Goal: Task Accomplishment & Management: Manage account settings

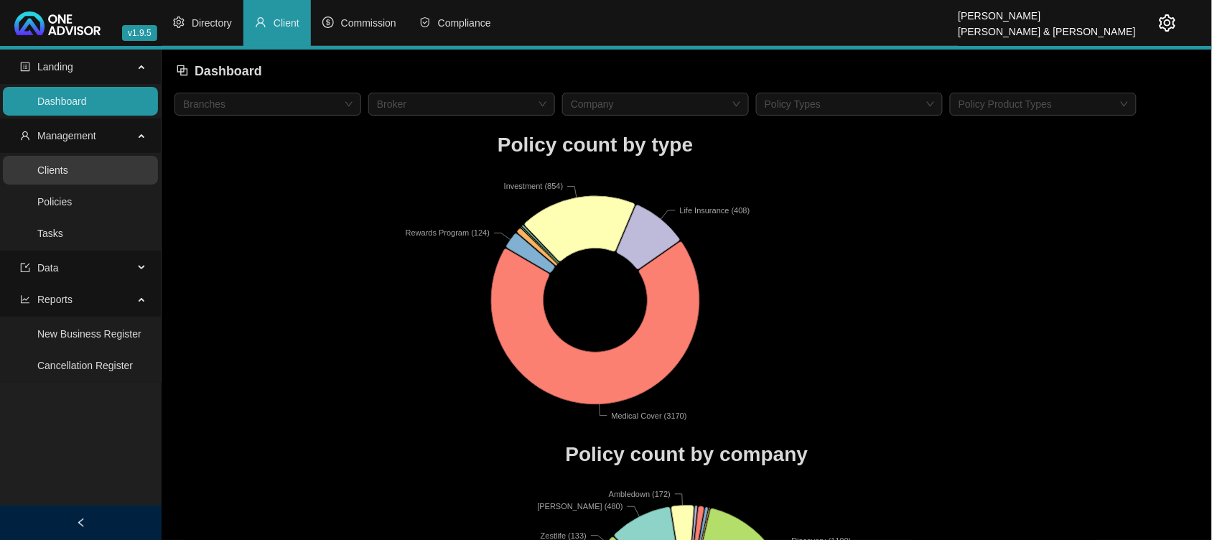
click at [68, 176] on link "Clients" at bounding box center [52, 169] width 31 height 11
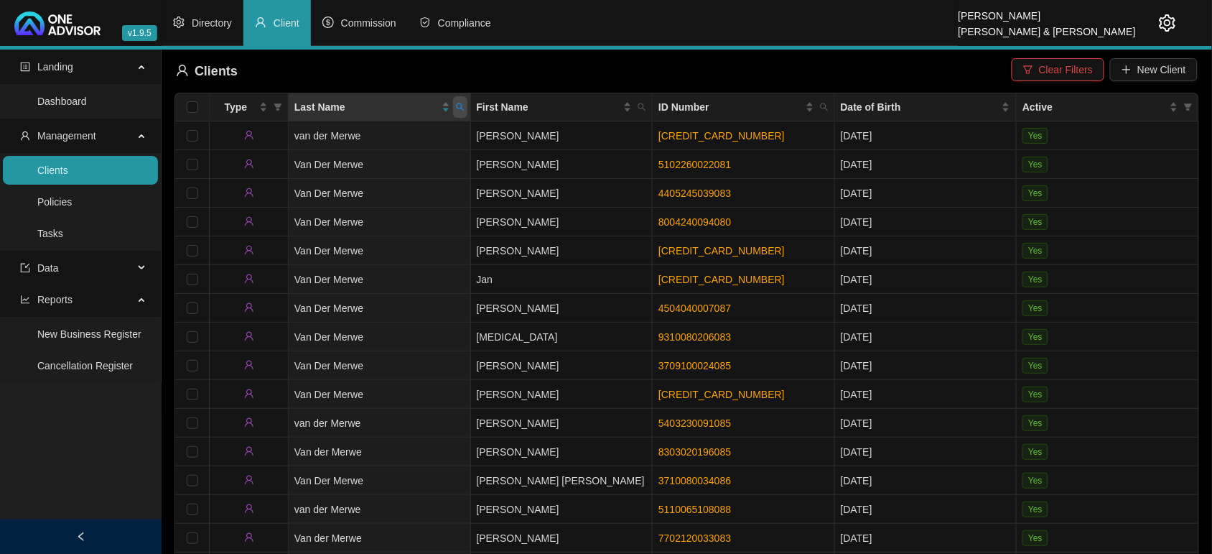
click at [458, 116] on span at bounding box center [460, 107] width 14 height 22
type input "VOIG"
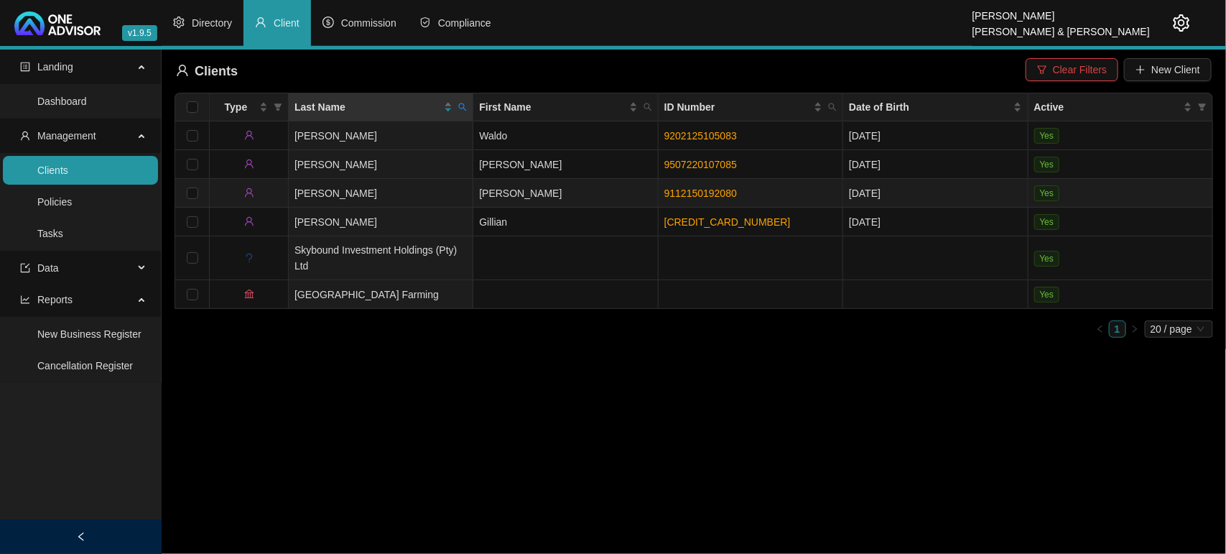
click at [414, 192] on td "[PERSON_NAME]" at bounding box center [381, 193] width 185 height 29
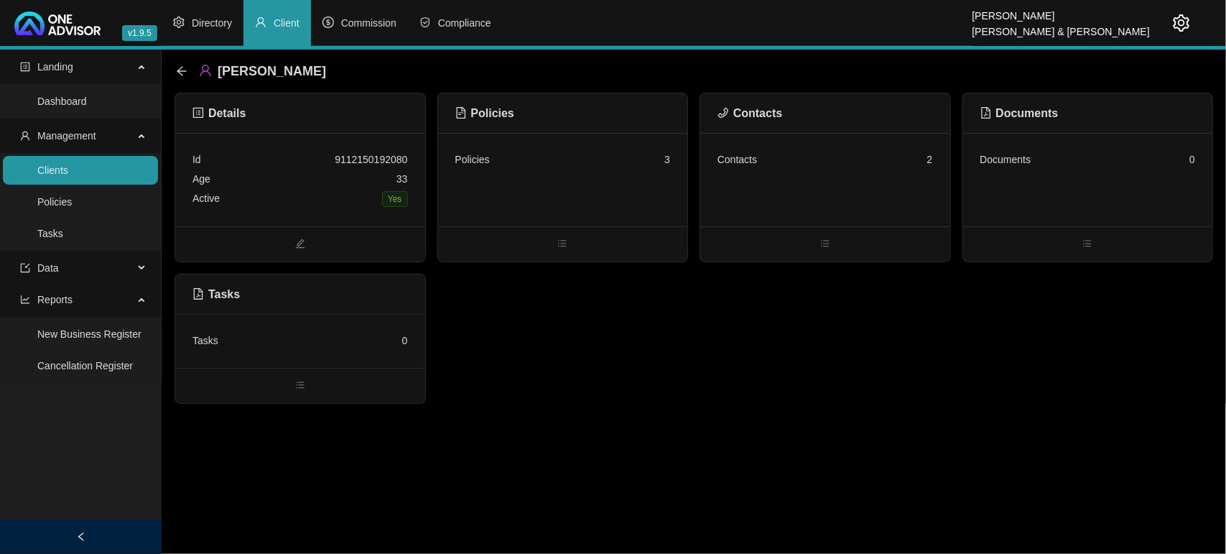
click at [579, 184] on div "Policies 3" at bounding box center [563, 179] width 250 height 93
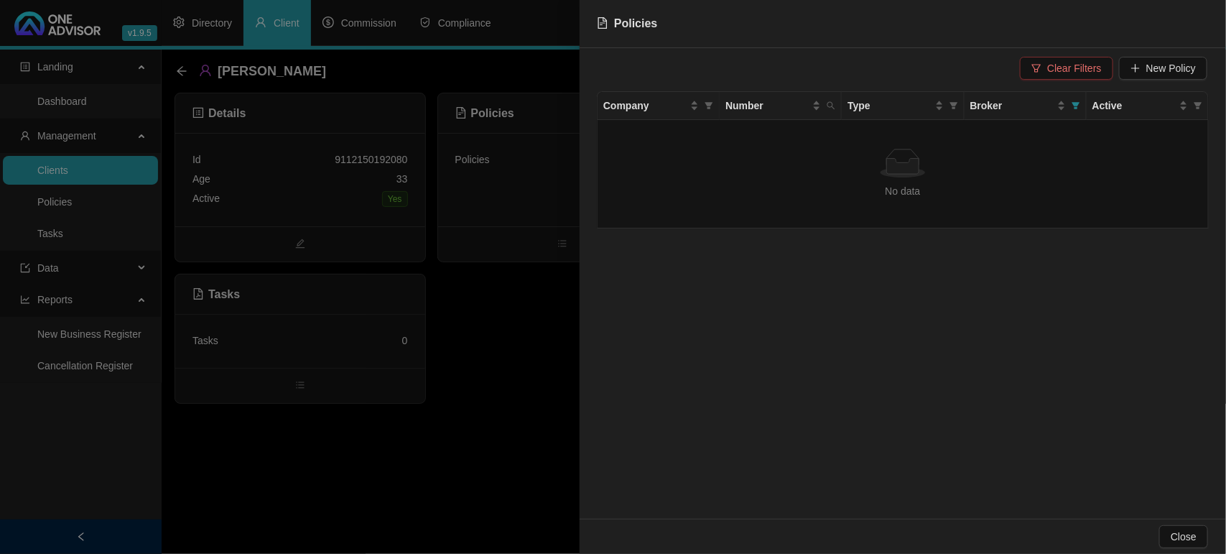
click at [1056, 66] on span "Clear Filters" at bounding box center [1074, 68] width 54 height 16
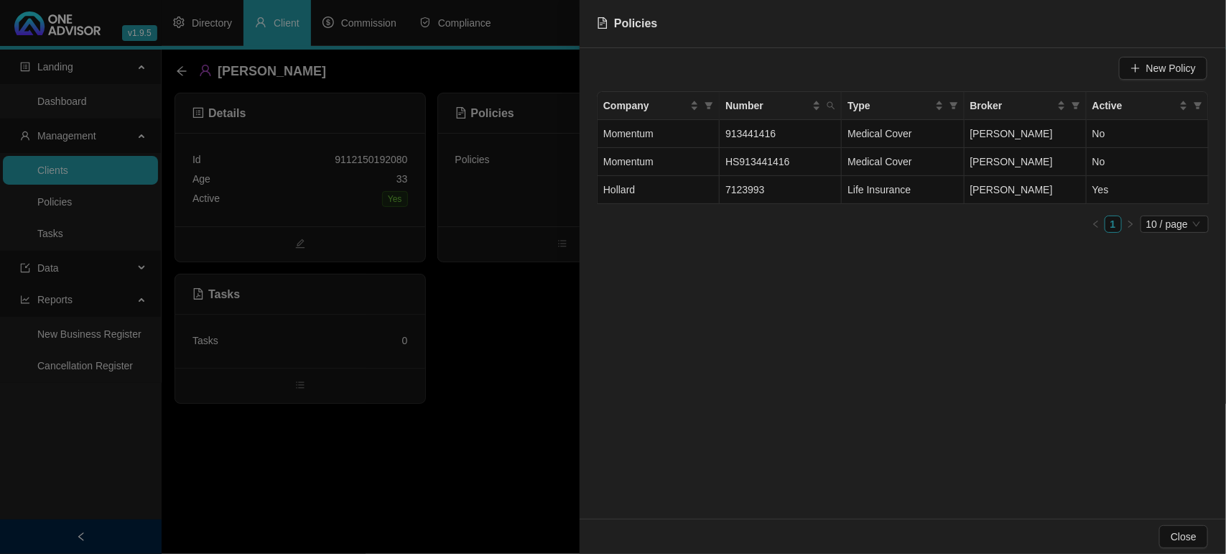
click at [510, 319] on div at bounding box center [613, 277] width 1226 height 554
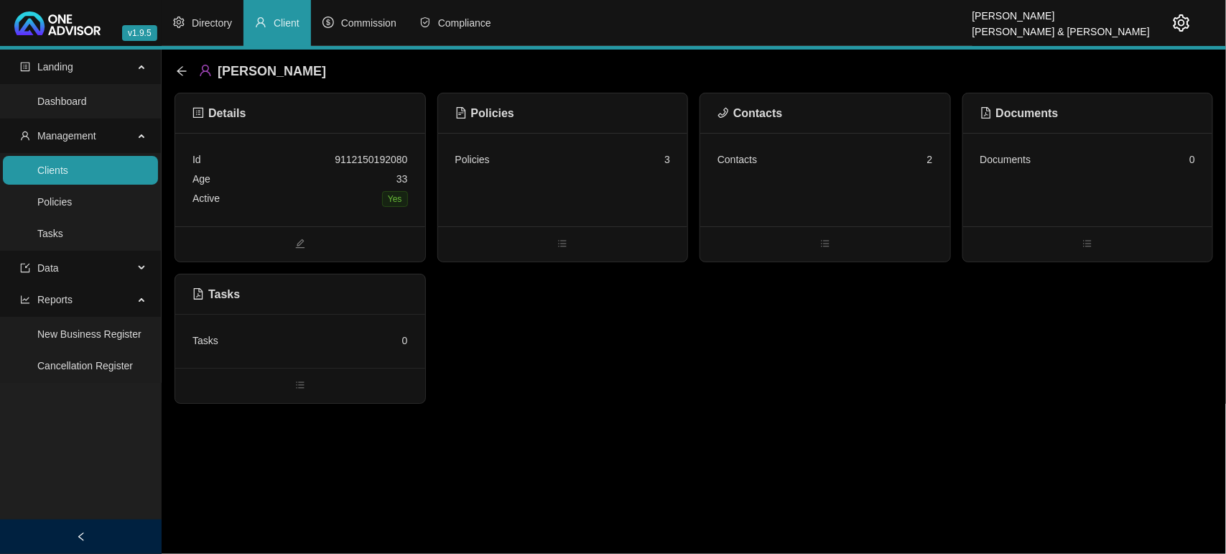
click at [879, 182] on div "Contacts 2" at bounding box center [825, 179] width 250 height 93
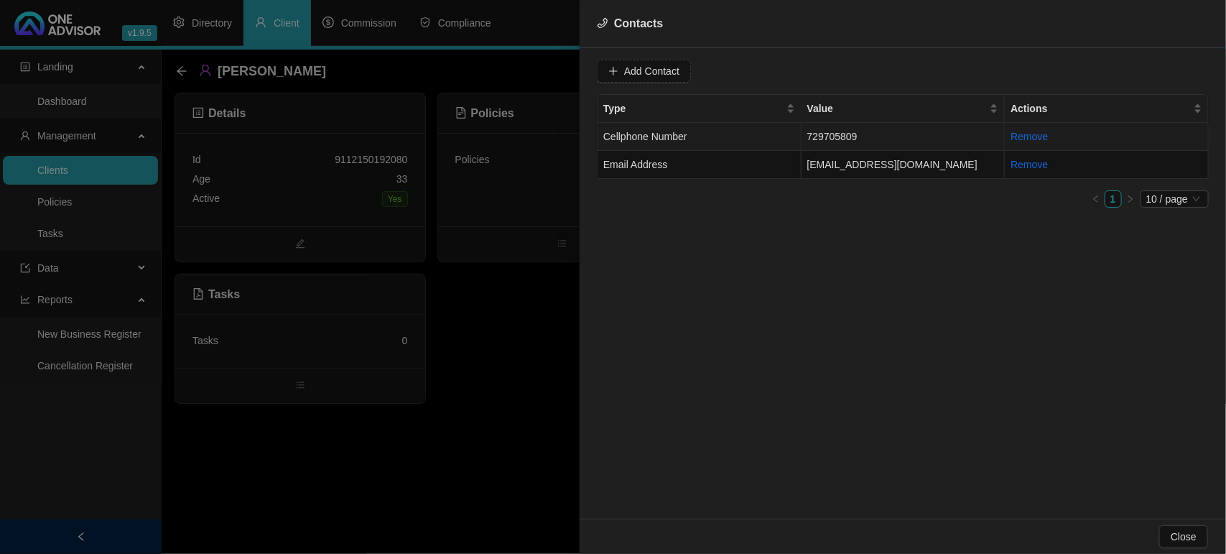
click at [691, 131] on td "Cellphone Number" at bounding box center [699, 137] width 204 height 28
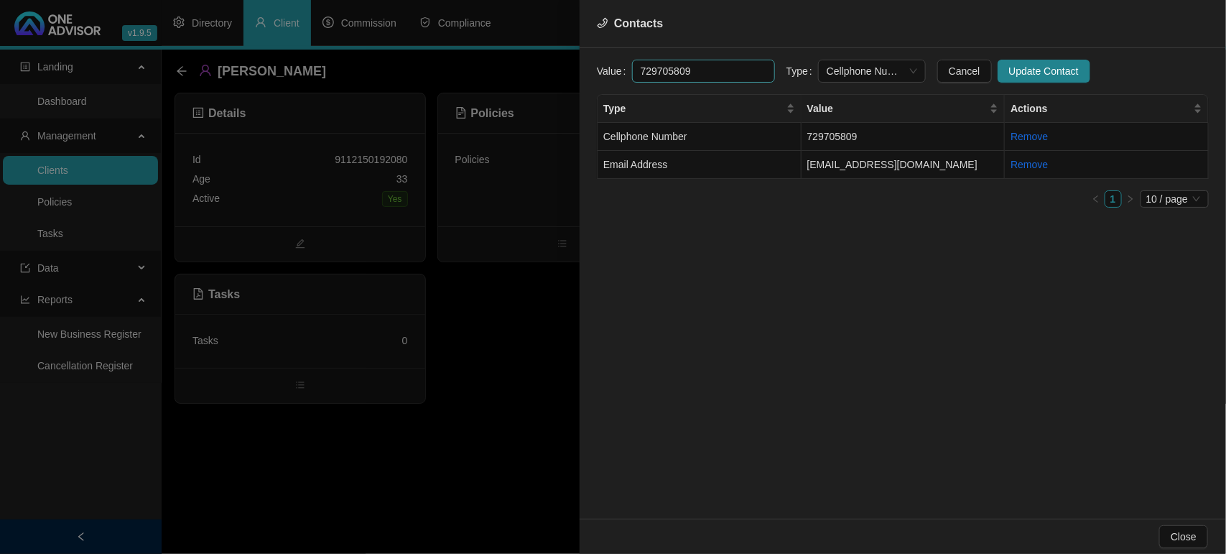
click at [639, 72] on input "729705809" at bounding box center [703, 71] width 143 height 23
click at [859, 70] on span "Cellphone Number" at bounding box center [871, 71] width 90 height 22
type input "0729705809"
click at [844, 144] on div "Primary Cellphone Number" at bounding box center [857, 146] width 85 height 16
click at [1009, 69] on span "Update Contact" at bounding box center [1044, 71] width 70 height 16
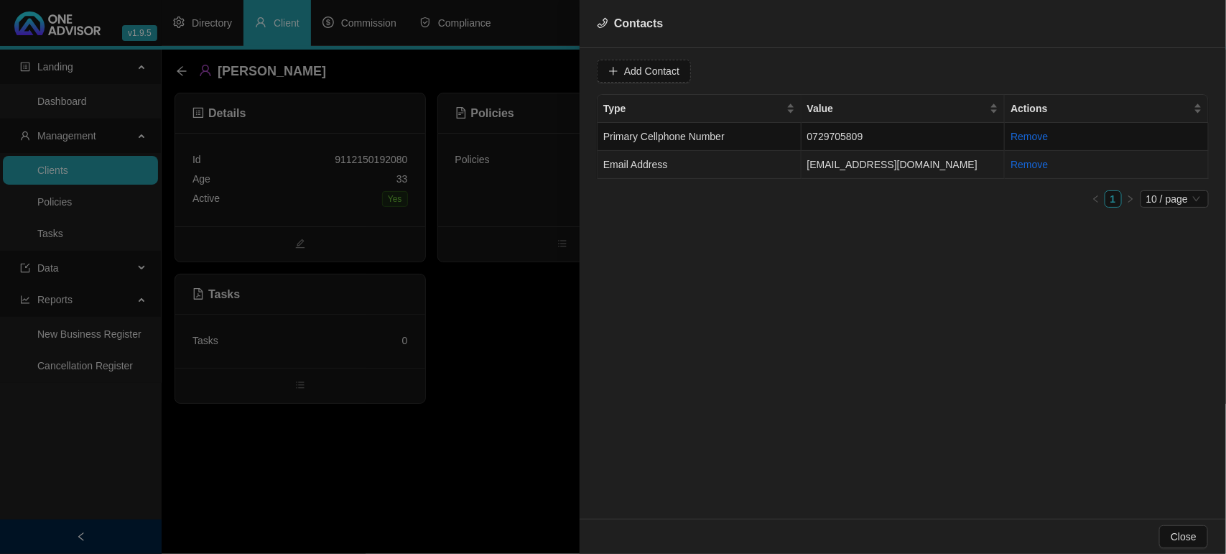
click at [709, 166] on td "Email Address" at bounding box center [699, 165] width 204 height 28
drag, startPoint x: 755, startPoint y: 69, endPoint x: 532, endPoint y: 65, distance: 223.3
click at [532, 65] on div "Contacts Value [EMAIL_ADDRESS][DOMAIN_NAME] Type Email Address Cancel Update Co…" at bounding box center [613, 277] width 1226 height 554
click at [874, 76] on span "Email Address" at bounding box center [871, 71] width 90 height 22
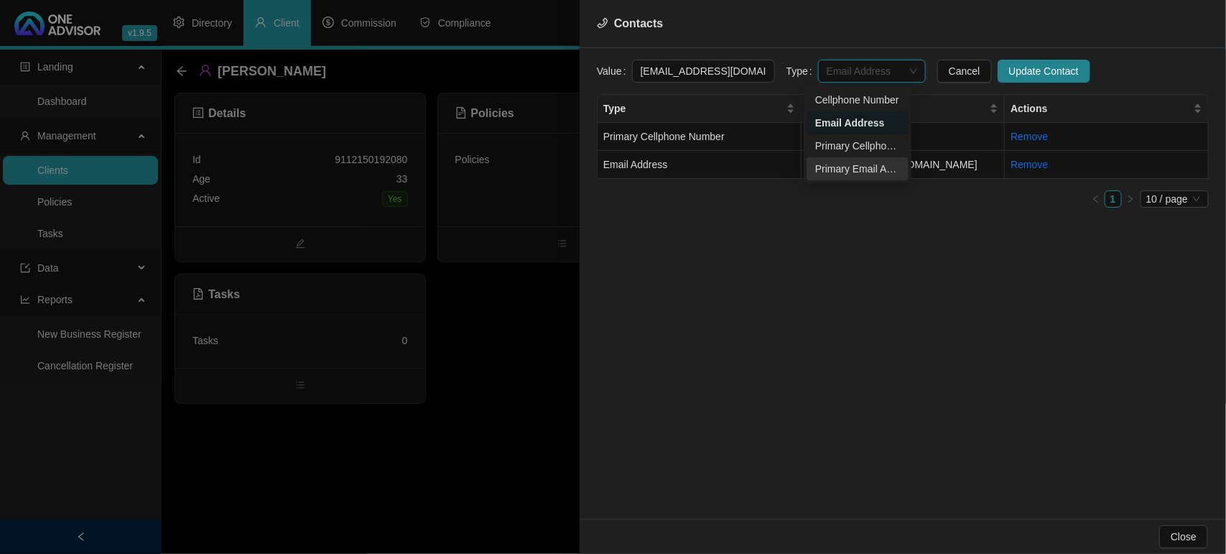
click at [864, 162] on div "Primary Email Address" at bounding box center [857, 169] width 85 height 16
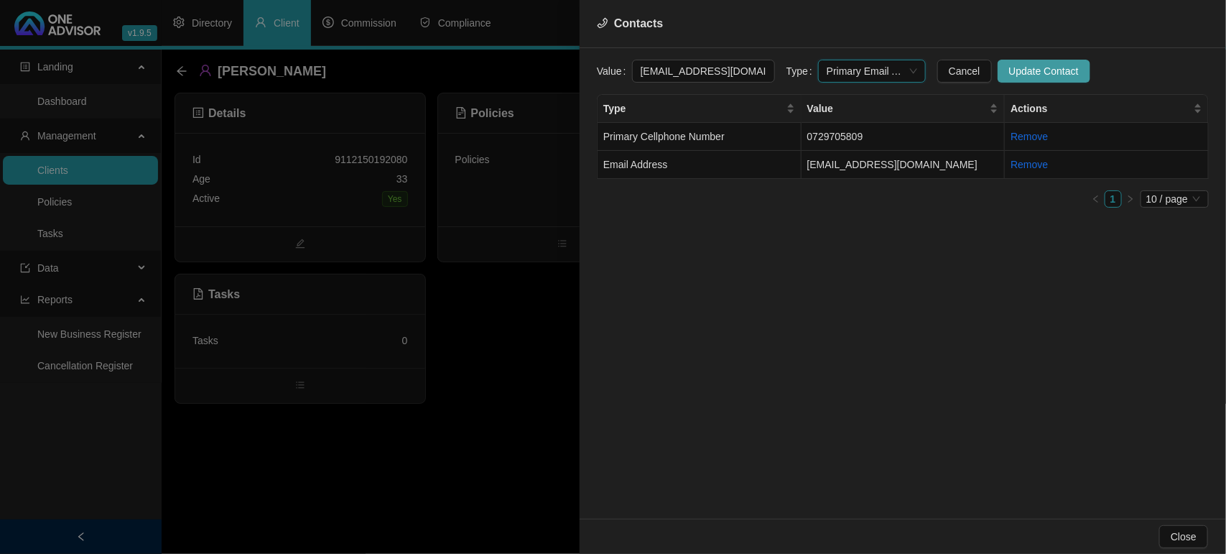
click at [1046, 76] on span "Update Contact" at bounding box center [1044, 71] width 70 height 16
click at [445, 385] on div at bounding box center [613, 277] width 1226 height 554
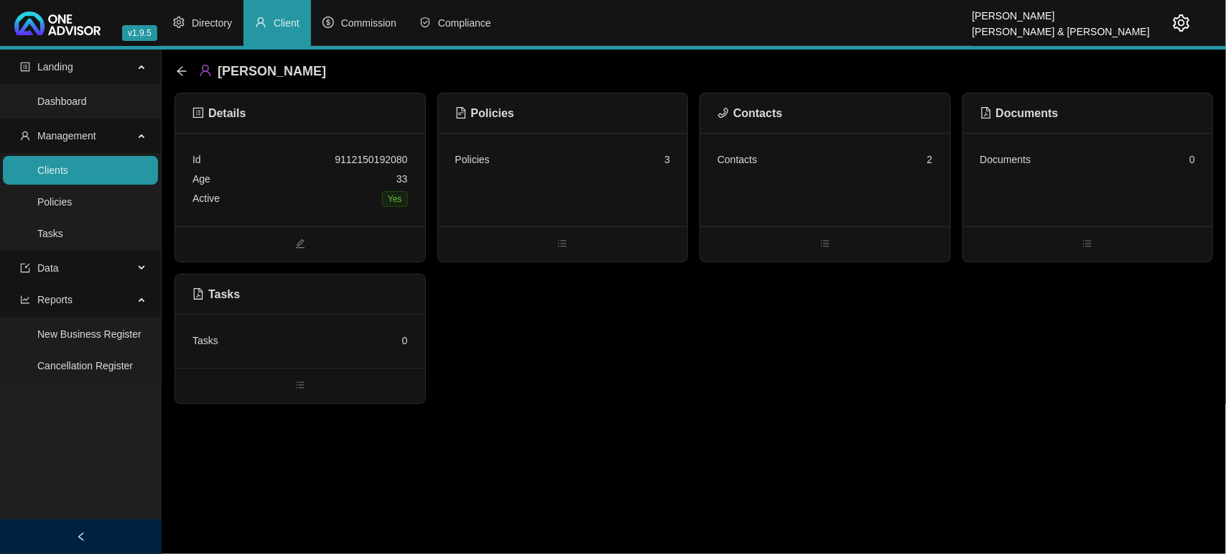
click at [605, 213] on div "Policies 3" at bounding box center [563, 179] width 250 height 93
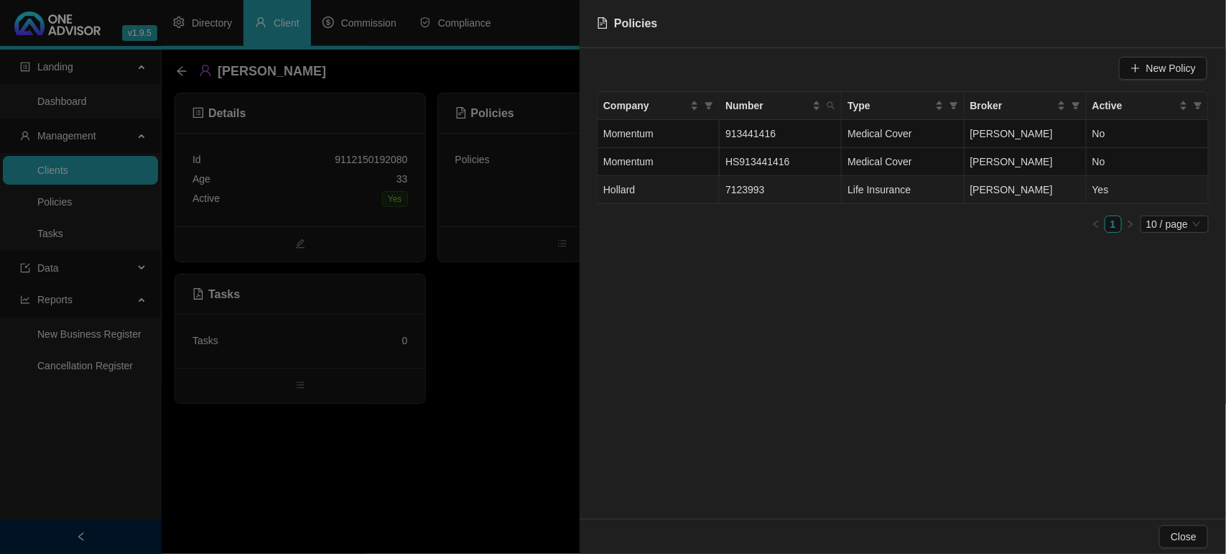
click at [734, 195] on span "7123993" at bounding box center [744, 189] width 39 height 11
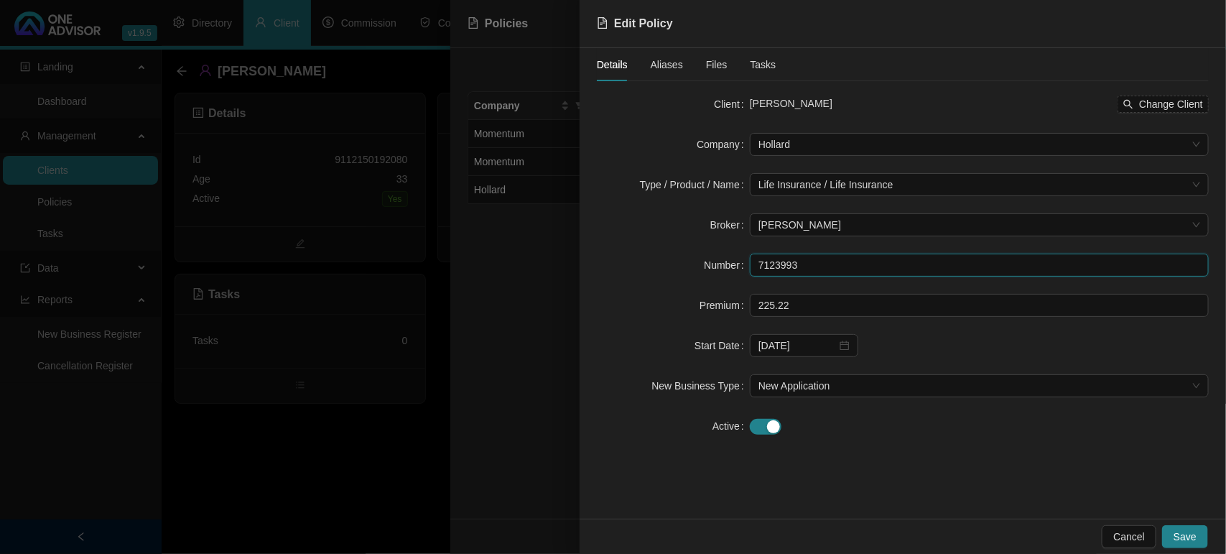
drag, startPoint x: 818, startPoint y: 263, endPoint x: 543, endPoint y: 264, distance: 275.0
click at [553, 267] on div "Edit Policy Details Aliases Files Tasks Client [PERSON_NAME] Change Client Comp…" at bounding box center [613, 277] width 1226 height 554
drag, startPoint x: 823, startPoint y: 318, endPoint x: 813, endPoint y: 313, distance: 11.2
click at [823, 318] on form "Client [PERSON_NAME] Change Client Company Hollard Type / Product / Name Life I…" at bounding box center [903, 265] width 612 height 345
drag, startPoint x: 809, startPoint y: 310, endPoint x: 730, endPoint y: 312, distance: 79.0
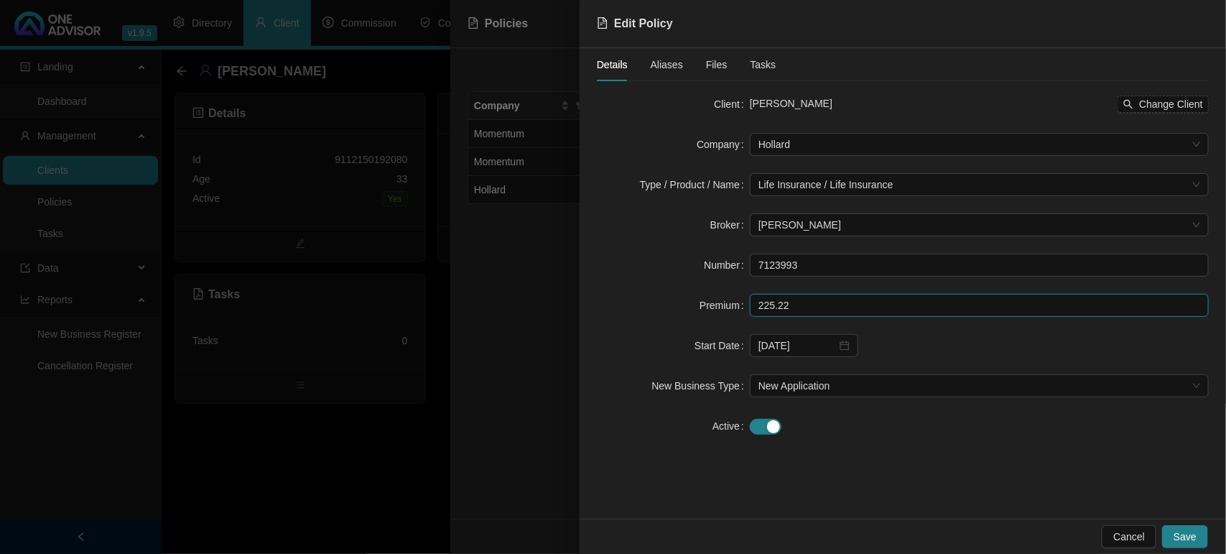
click at [730, 312] on div "Premium 225.22" at bounding box center [903, 305] width 612 height 23
type input "278.28"
click at [1190, 539] on span "Save" at bounding box center [1184, 536] width 23 height 16
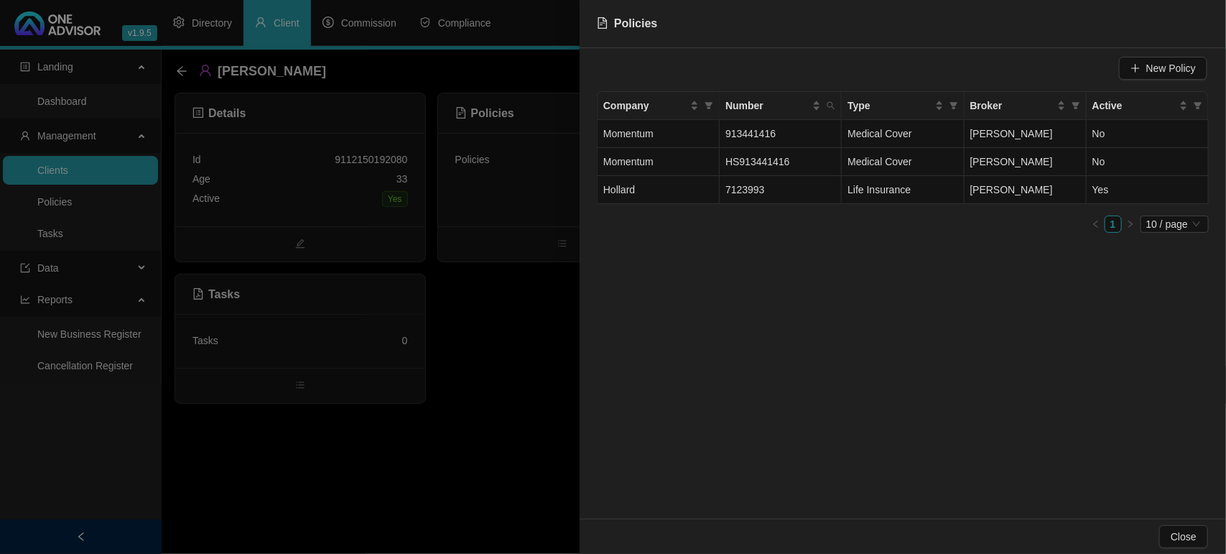
click at [353, 514] on div at bounding box center [613, 277] width 1226 height 554
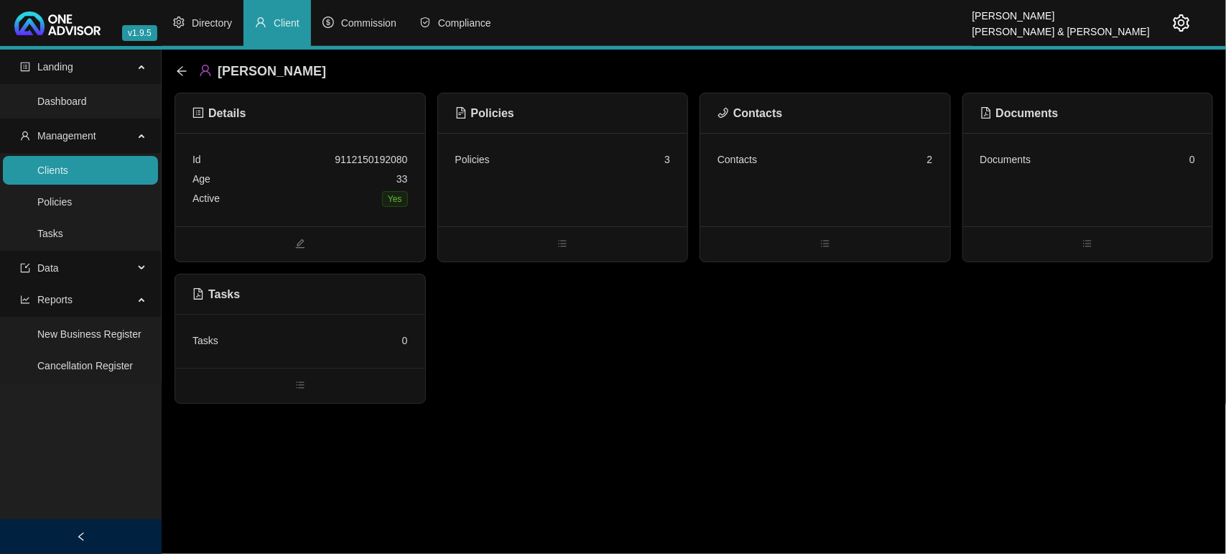
click at [312, 210] on div "Id 9112150192080 Age [DEMOGRAPHIC_DATA] Active Yes" at bounding box center [300, 179] width 250 height 93
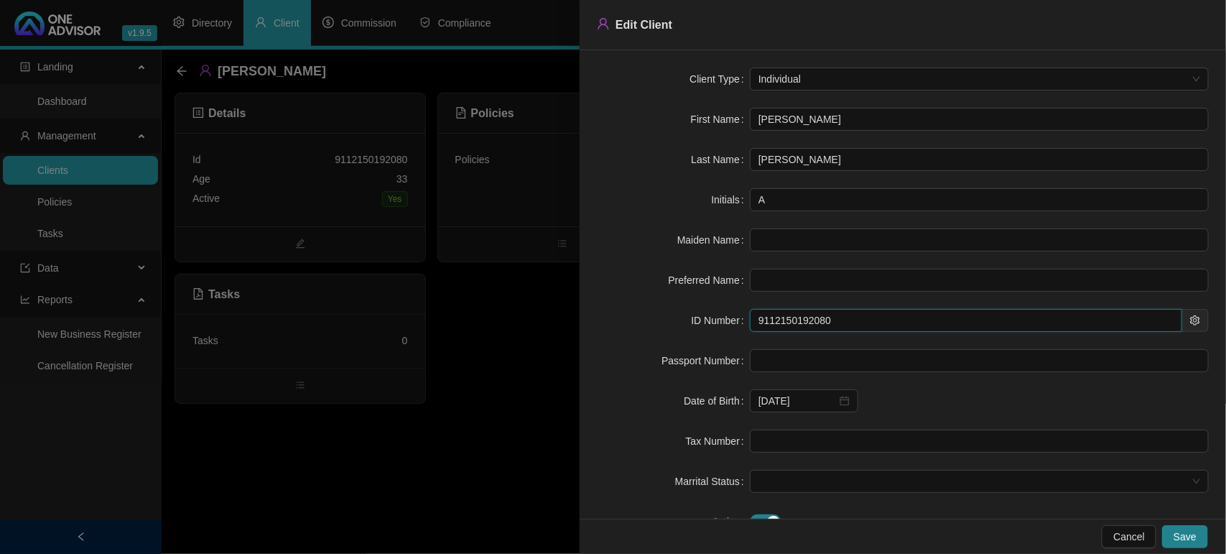
drag, startPoint x: 848, startPoint y: 324, endPoint x: 655, endPoint y: 316, distance: 192.6
click at [655, 316] on div "ID Number 9112150192080" at bounding box center [903, 320] width 612 height 23
click at [512, 424] on div at bounding box center [613, 277] width 1226 height 554
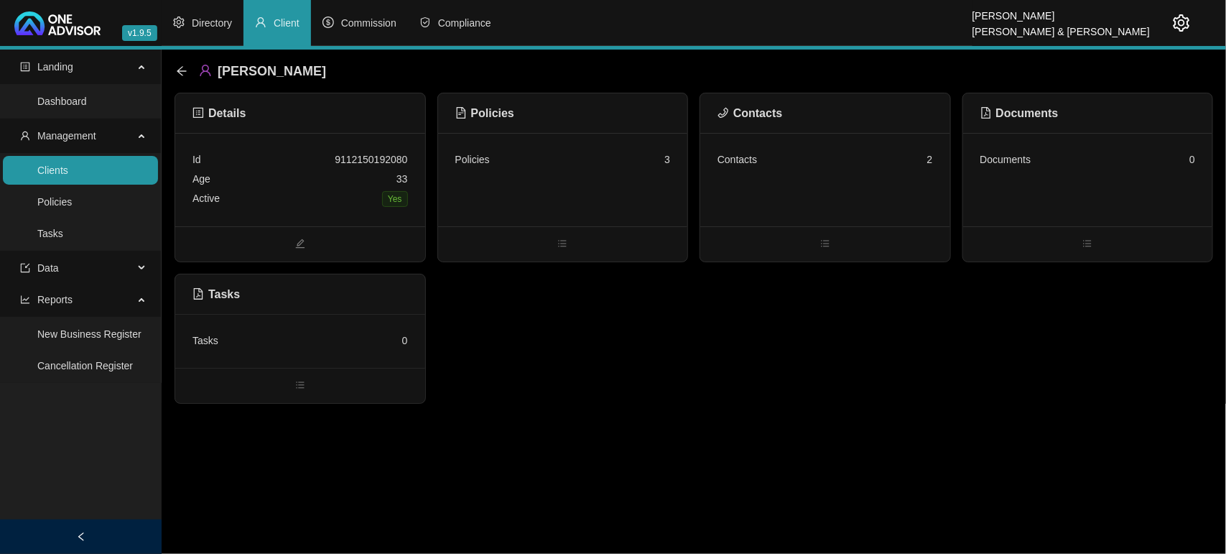
click at [353, 190] on div "Active Yes" at bounding box center [299, 199] width 215 height 20
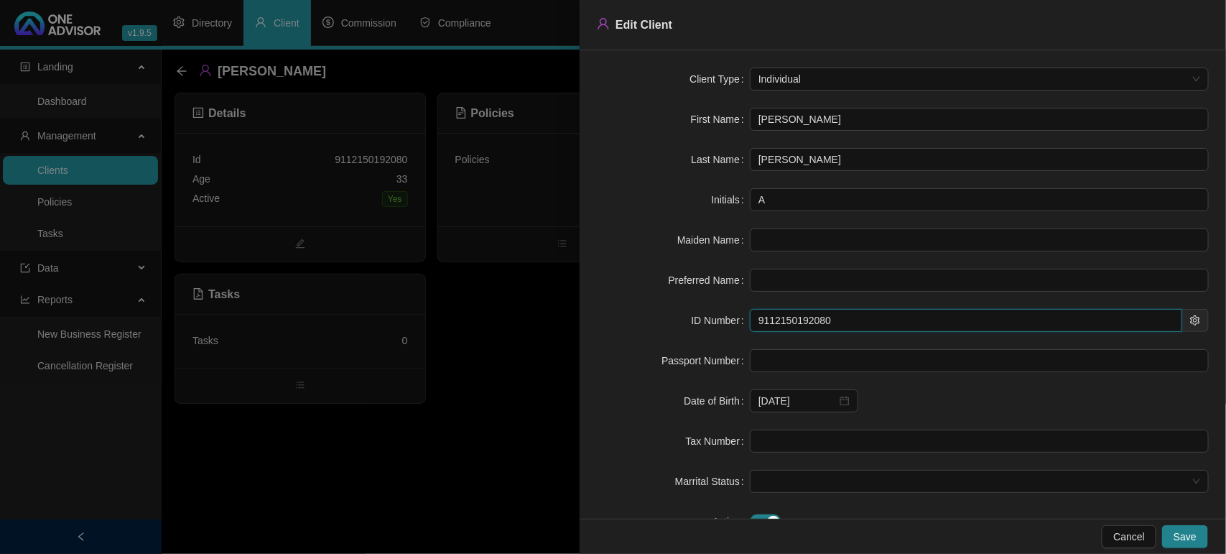
drag, startPoint x: 866, startPoint y: 327, endPoint x: 537, endPoint y: 307, distance: 329.5
click at [537, 307] on div "Edit Client Client Type Individual First Name [PERSON_NAME] Last Name [PERSON_N…" at bounding box center [613, 277] width 1226 height 554
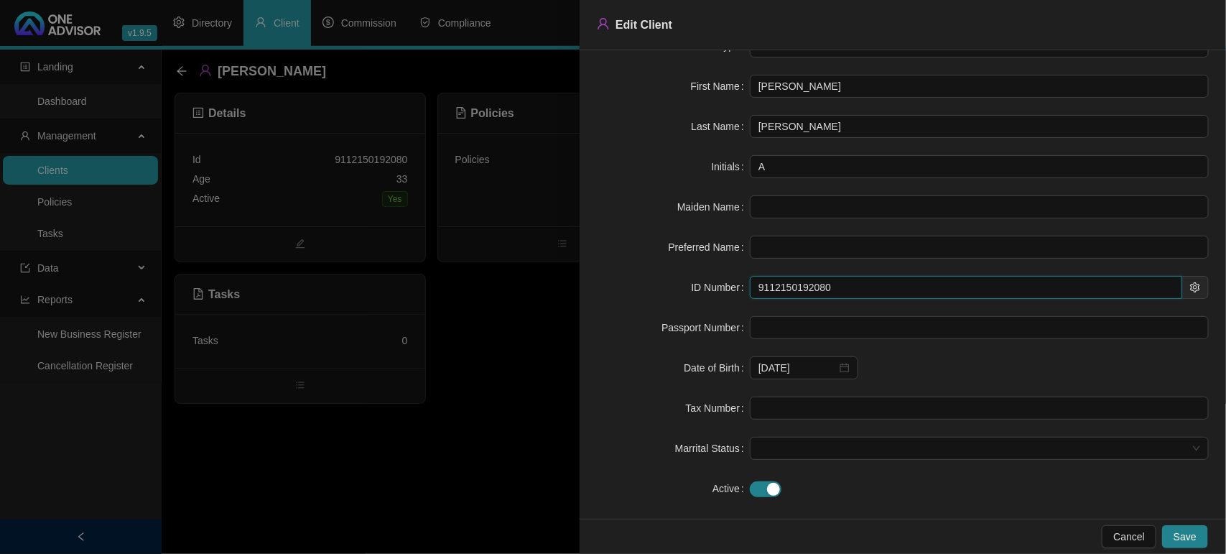
scroll to position [51, 0]
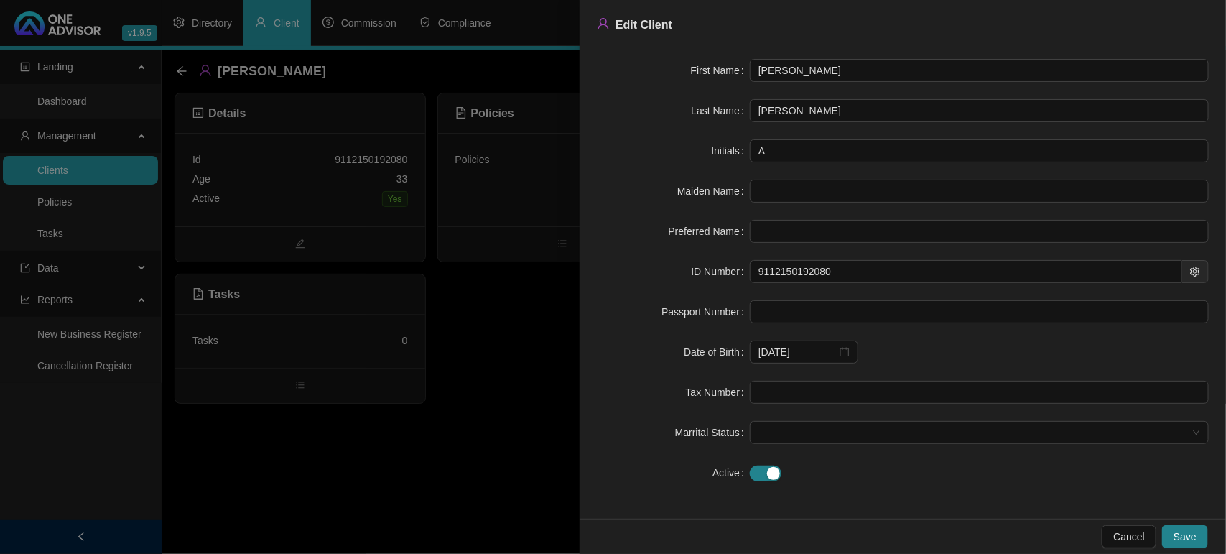
click at [421, 481] on div at bounding box center [613, 277] width 1226 height 554
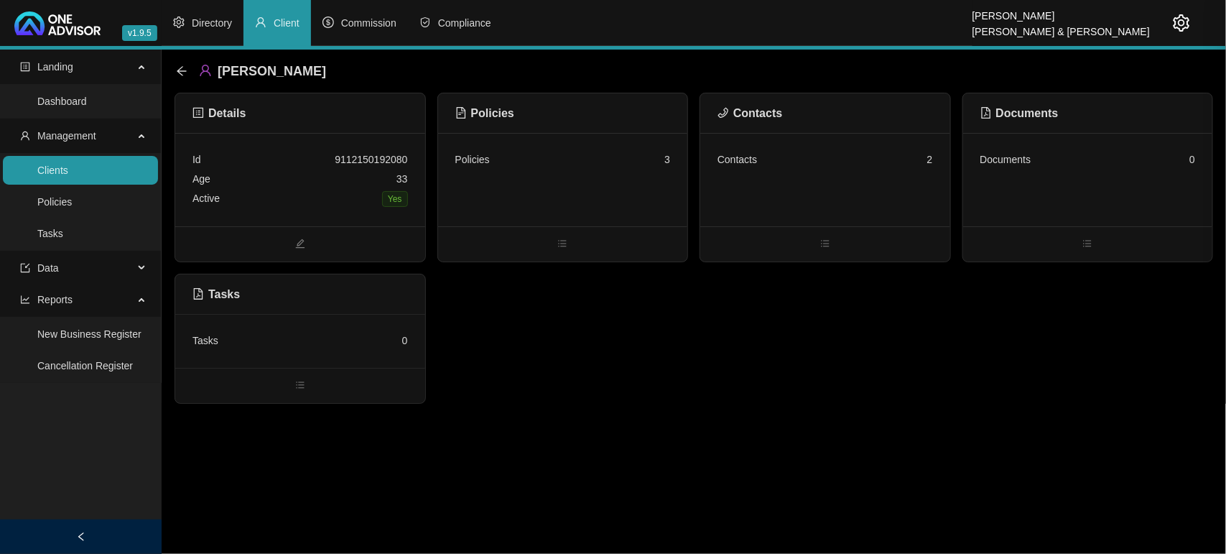
scroll to position [0, 0]
click at [182, 73] on icon "arrow-left" at bounding box center [181, 70] width 11 height 11
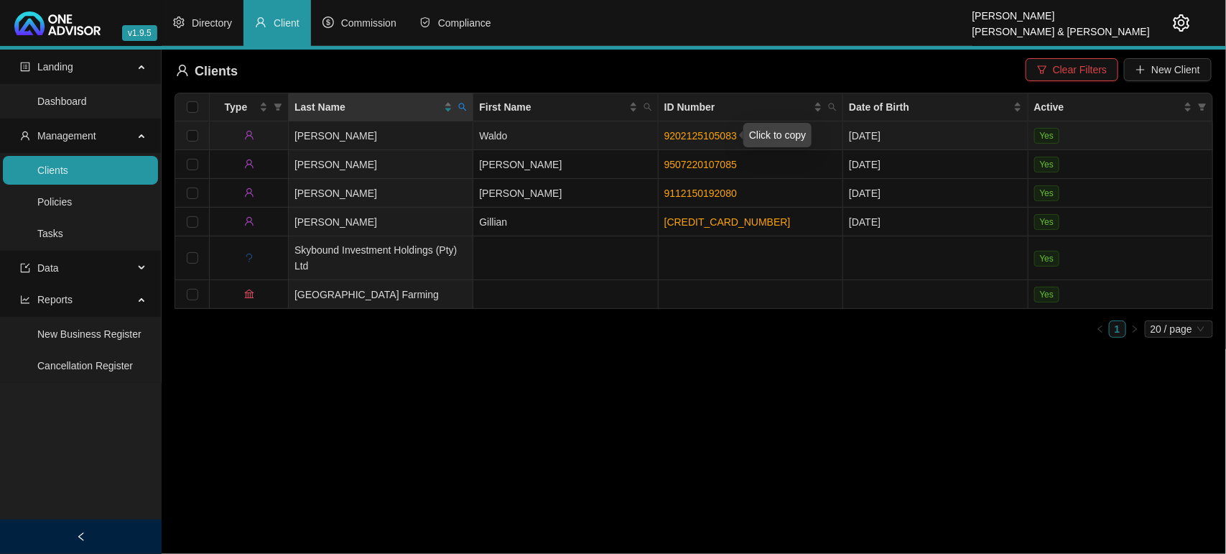
click at [683, 137] on link "9202125105083" at bounding box center [700, 135] width 73 height 11
click at [571, 131] on td "Waldo" at bounding box center [565, 135] width 185 height 29
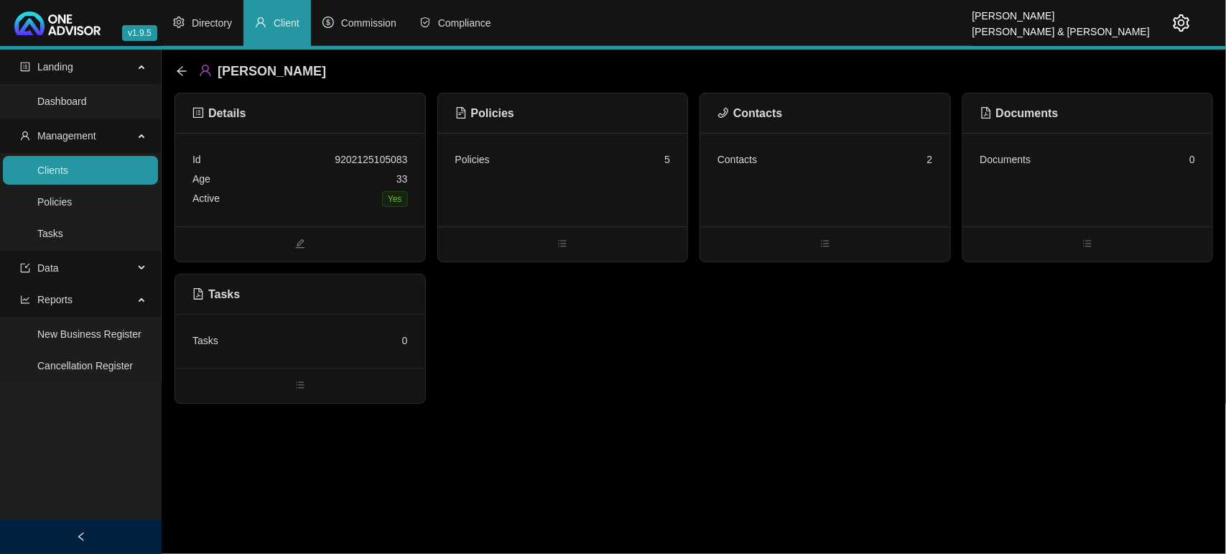
click at [296, 189] on div "Active Yes" at bounding box center [299, 199] width 215 height 20
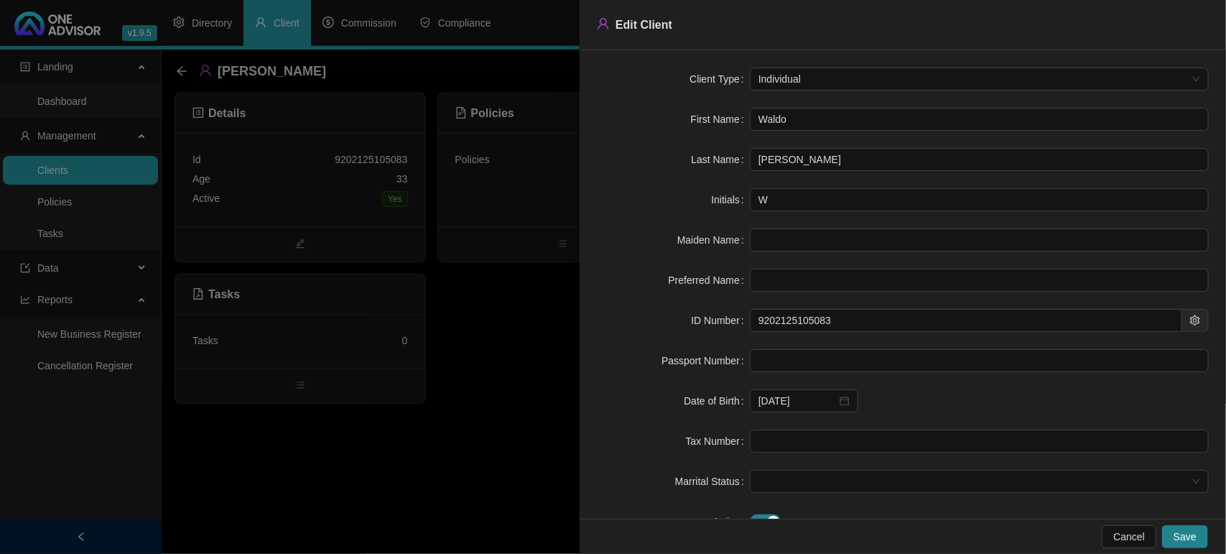
drag, startPoint x: 425, startPoint y: 456, endPoint x: 420, endPoint y: 449, distance: 8.2
click at [421, 451] on div at bounding box center [613, 277] width 1226 height 554
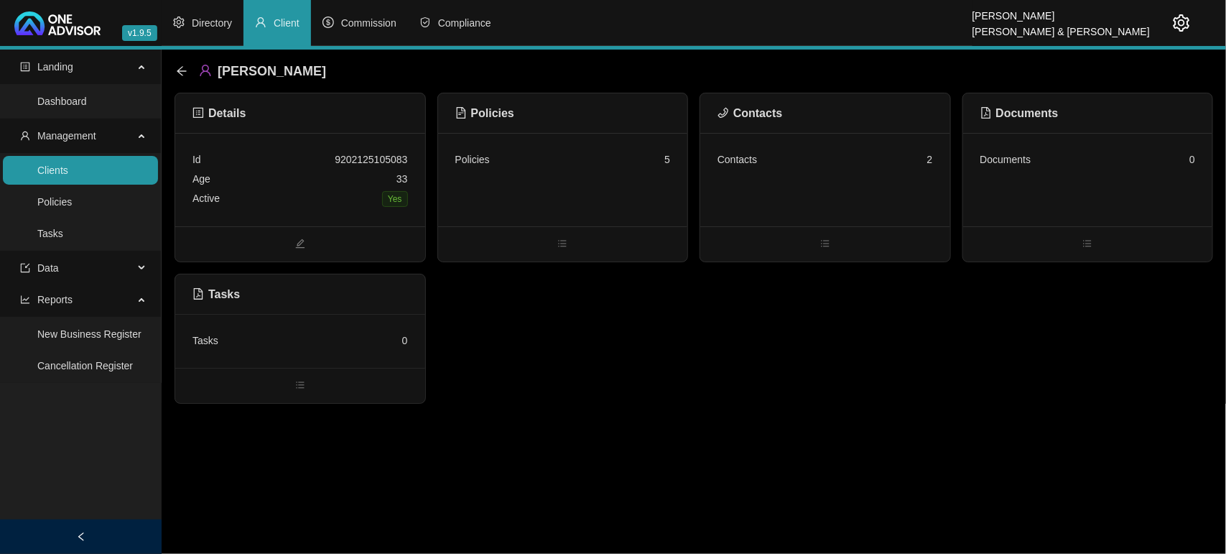
click at [627, 185] on div "Policies 5" at bounding box center [563, 179] width 250 height 93
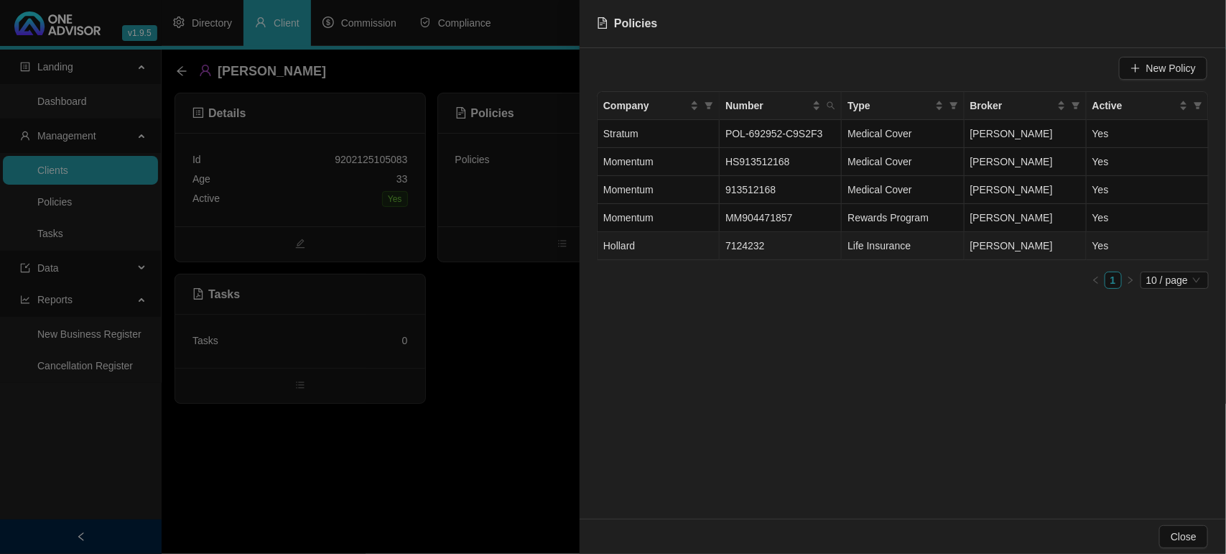
click at [643, 243] on td "Hollard" at bounding box center [658, 246] width 122 height 28
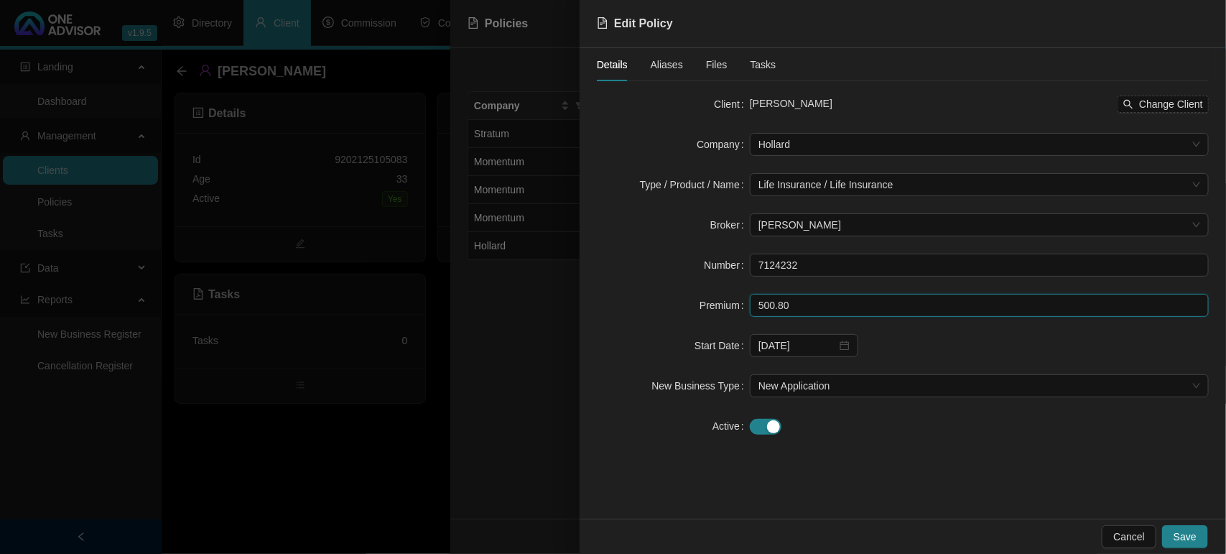
drag, startPoint x: 798, startPoint y: 300, endPoint x: 740, endPoint y: 298, distance: 57.5
click at [740, 298] on div "Premium 500.80" at bounding box center [903, 305] width 612 height 23
type input "1153.59"
click at [1181, 530] on span "Save" at bounding box center [1184, 536] width 23 height 16
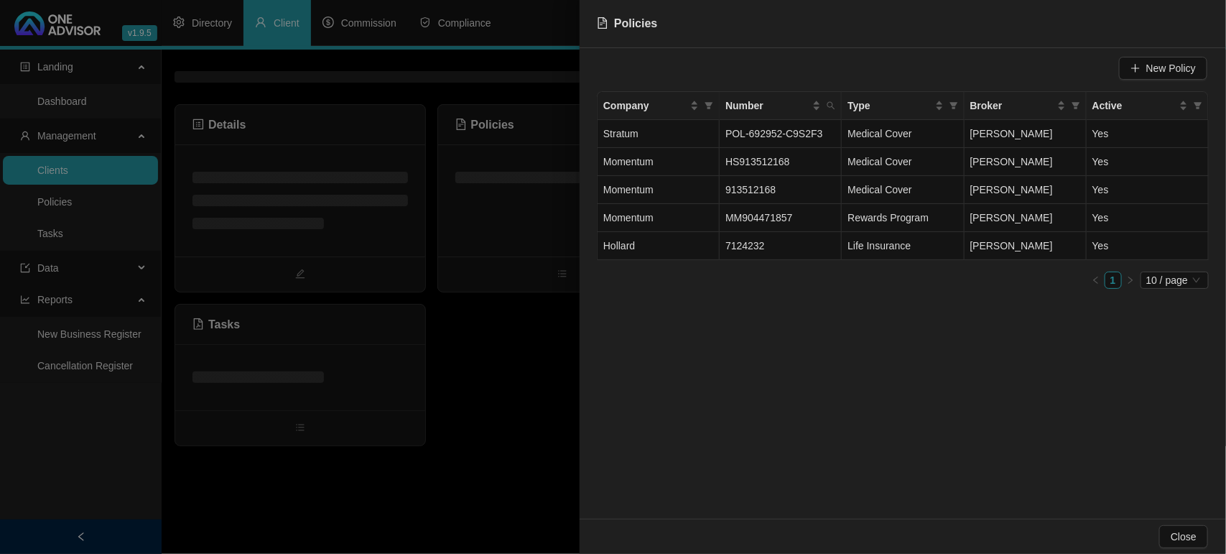
click at [475, 462] on div at bounding box center [613, 277] width 1226 height 554
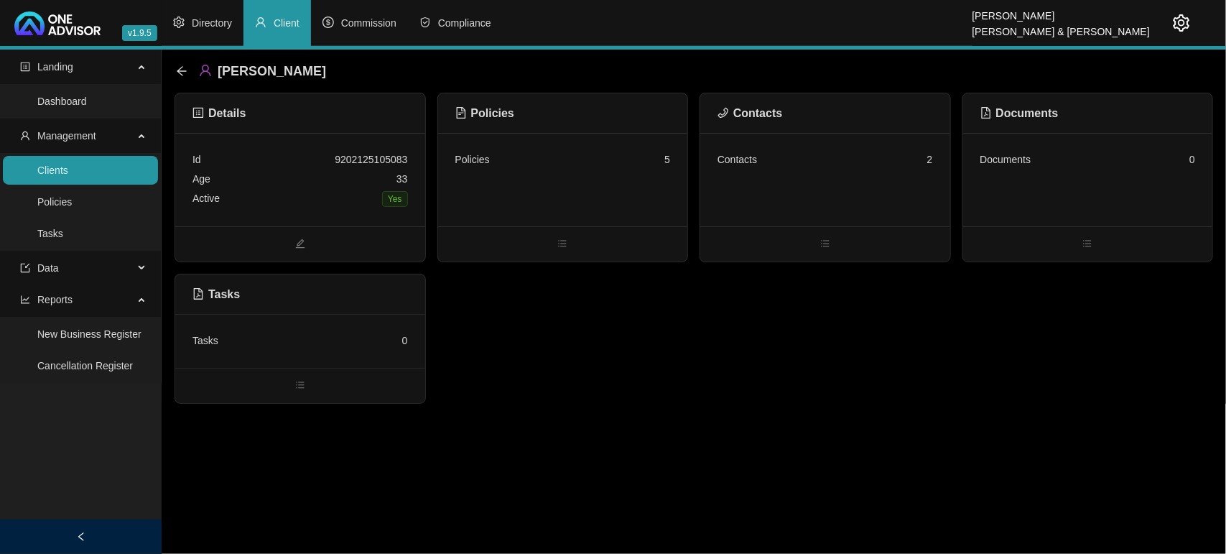
click at [725, 191] on div "Contacts 2" at bounding box center [825, 179] width 250 height 93
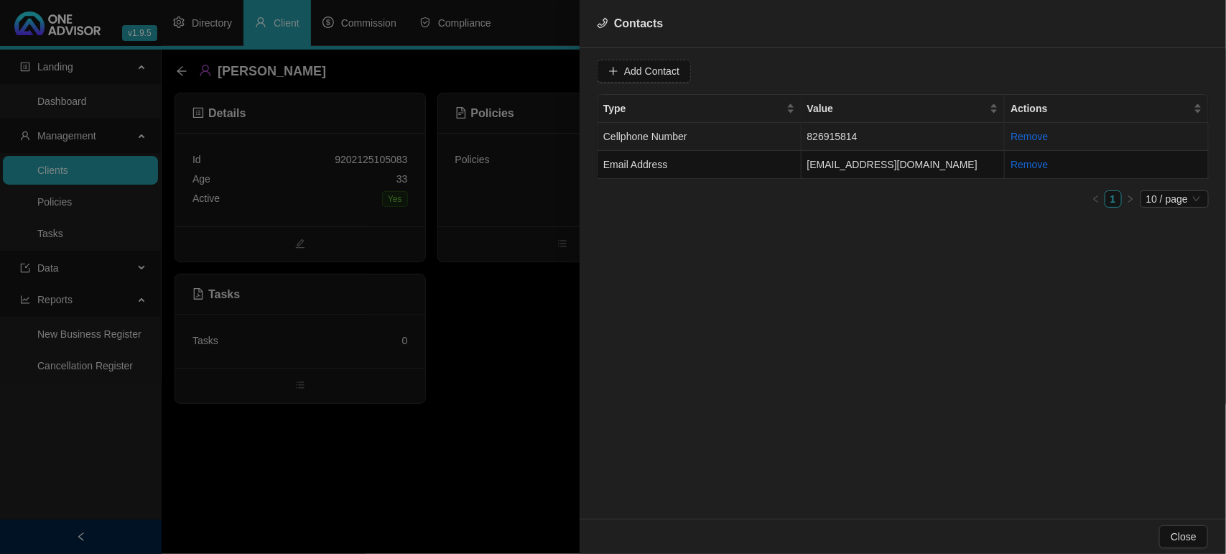
click at [701, 141] on td "Cellphone Number" at bounding box center [699, 137] width 204 height 28
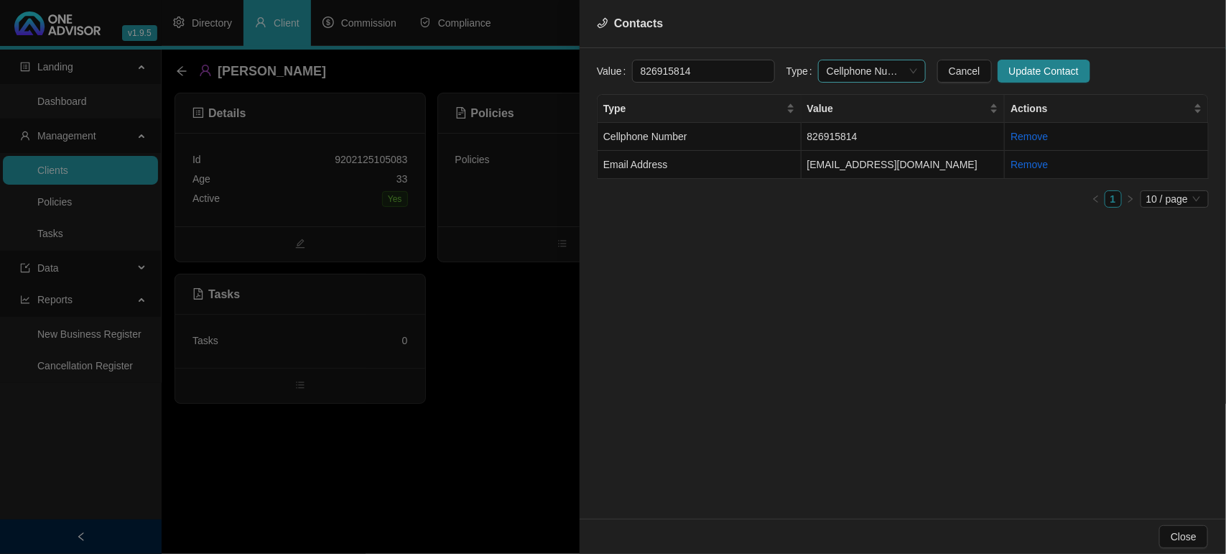
click at [837, 70] on span "Cellphone Number" at bounding box center [871, 71] width 90 height 22
click at [865, 141] on div "Primary Cellphone Number" at bounding box center [857, 146] width 85 height 16
click at [1009, 70] on span "Update Contact" at bounding box center [1044, 71] width 70 height 16
click at [650, 75] on span "Add Contact" at bounding box center [651, 71] width 55 height 16
click at [826, 75] on span at bounding box center [871, 71] width 90 height 22
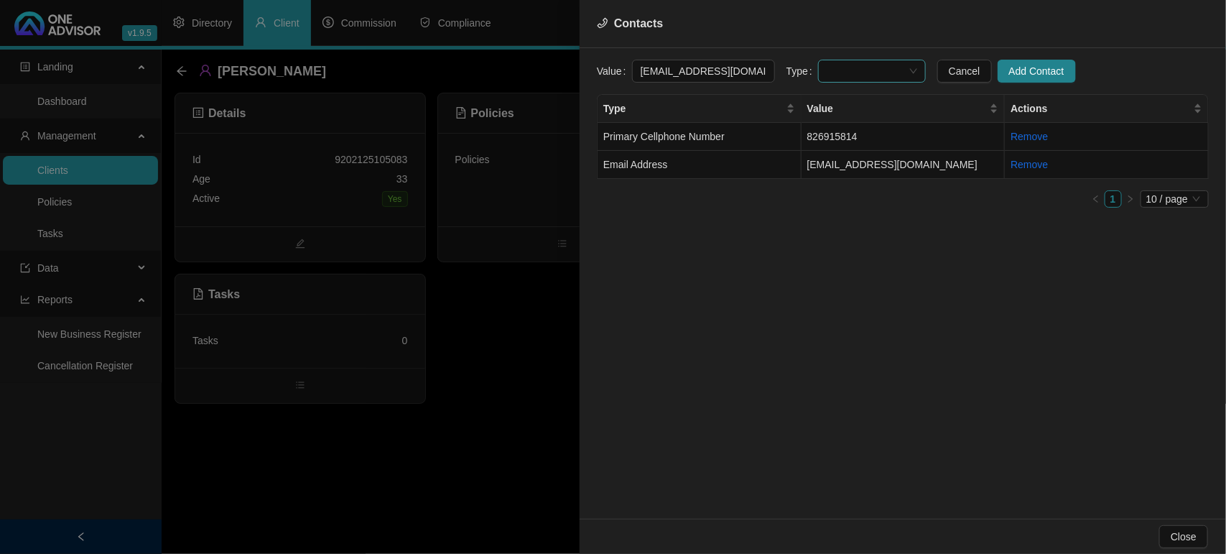
type input "[EMAIL_ADDRESS][DOMAIN_NAME]"
click at [838, 163] on div "Primary Email Address" at bounding box center [857, 169] width 85 height 16
click at [1009, 72] on span "Add Contact" at bounding box center [1036, 71] width 55 height 16
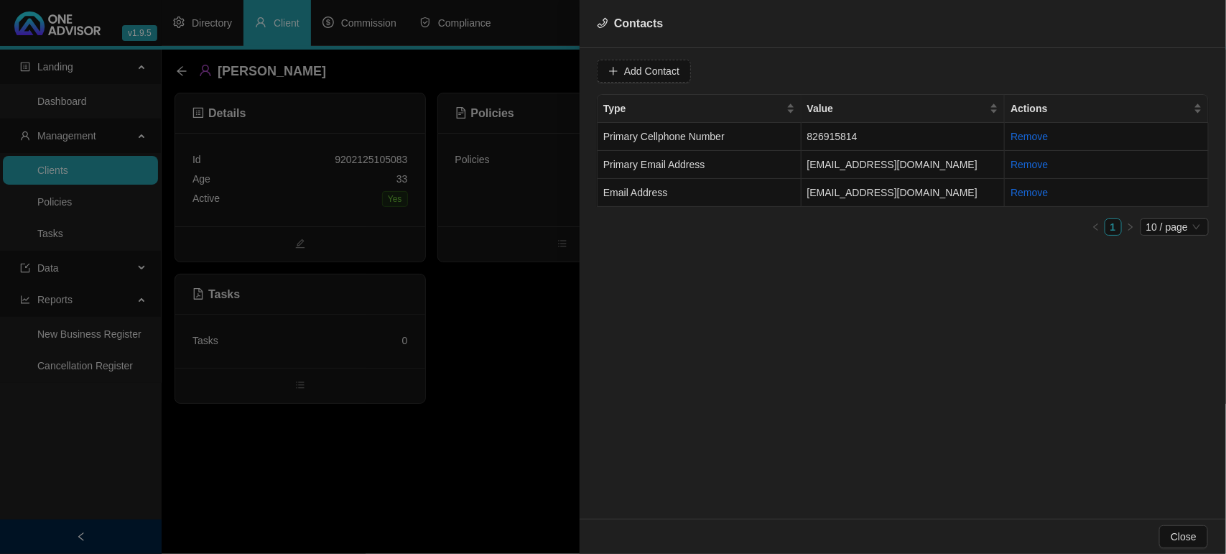
click at [528, 278] on div at bounding box center [613, 277] width 1226 height 554
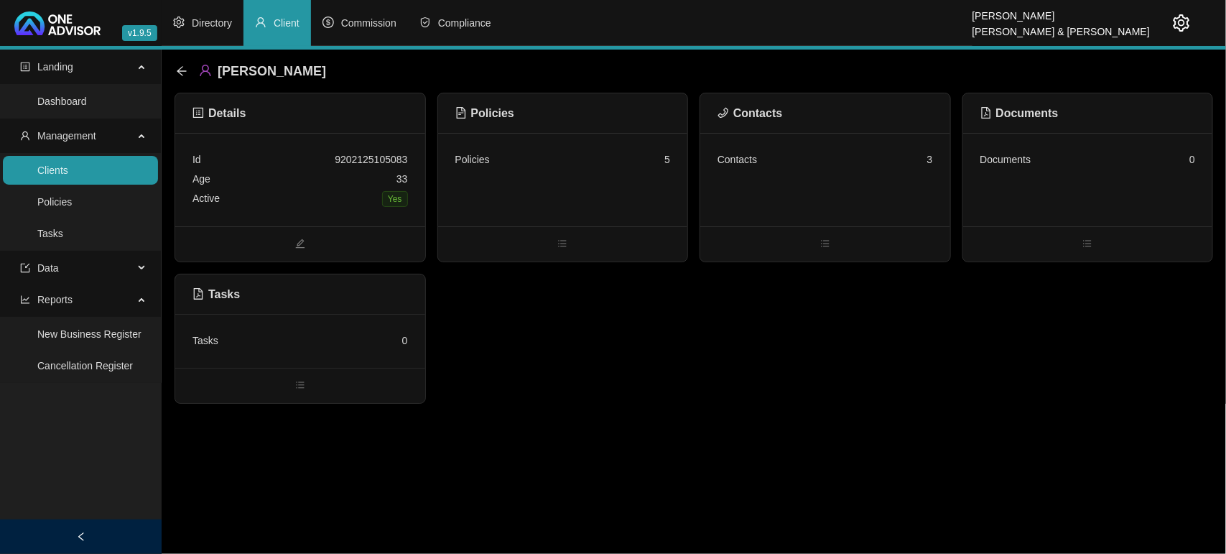
click at [590, 165] on div "Policies 5" at bounding box center [562, 159] width 215 height 19
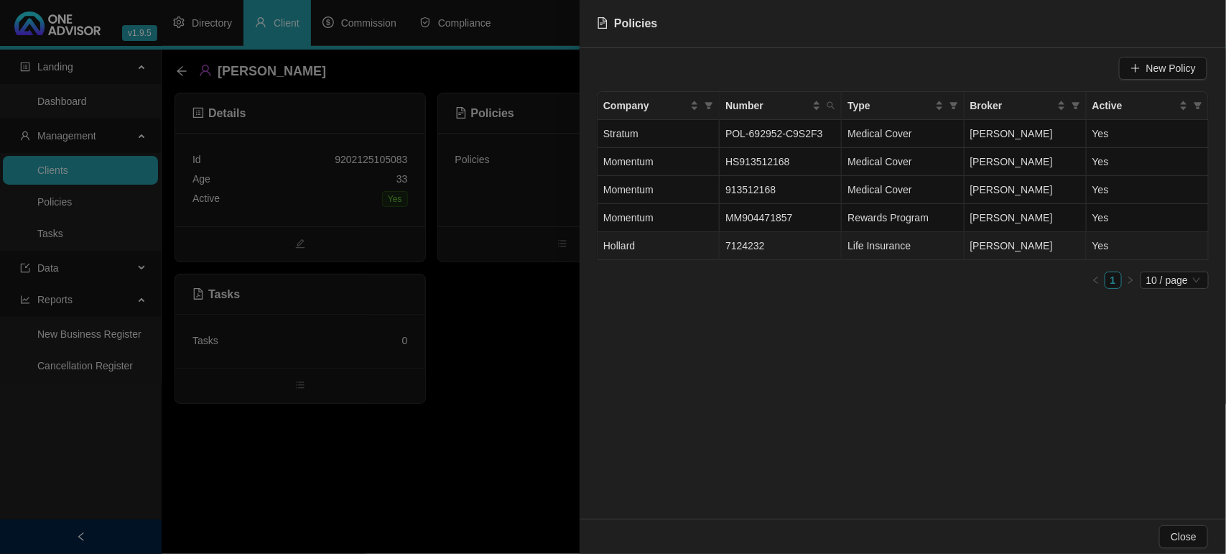
click at [747, 242] on span "7124232" at bounding box center [744, 245] width 39 height 11
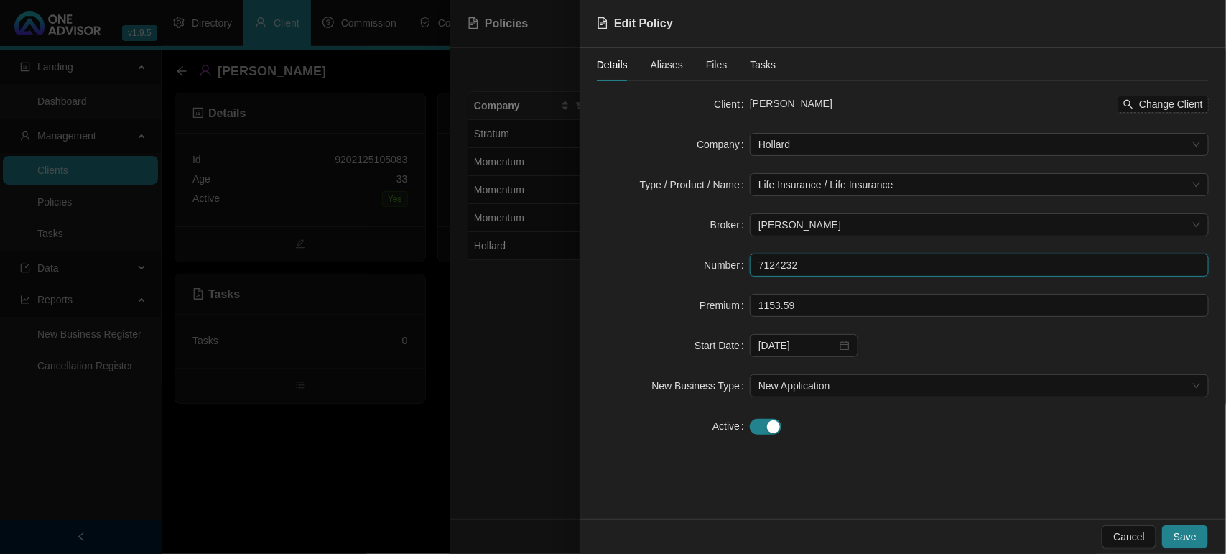
drag, startPoint x: 819, startPoint y: 269, endPoint x: 695, endPoint y: 269, distance: 124.2
click at [695, 269] on div "Number 7124232" at bounding box center [903, 264] width 612 height 23
click at [370, 363] on div at bounding box center [613, 277] width 1226 height 554
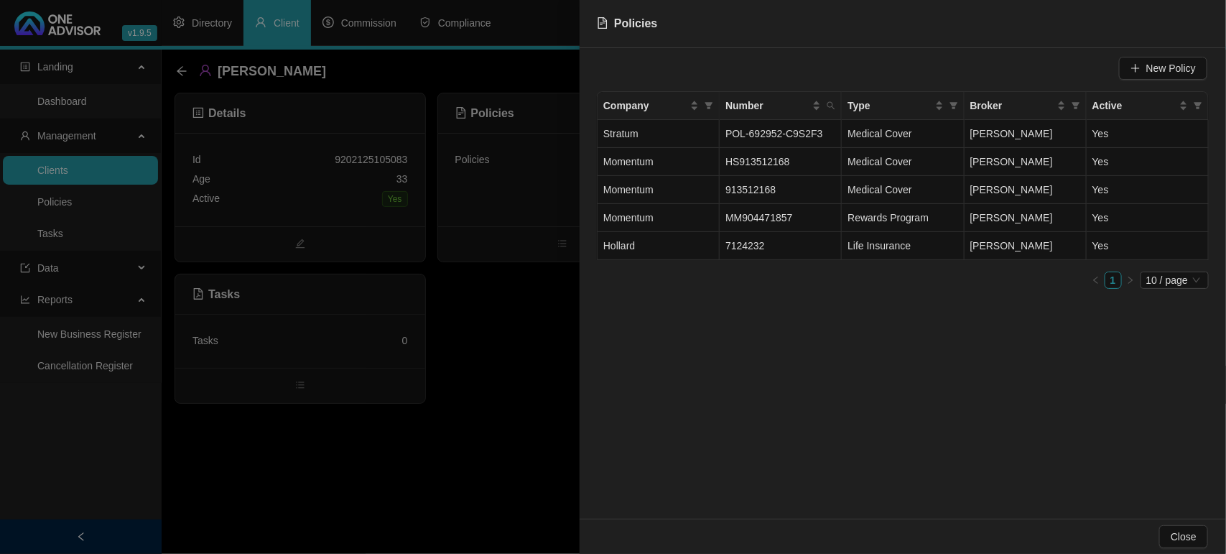
click at [432, 539] on div at bounding box center [613, 277] width 1226 height 554
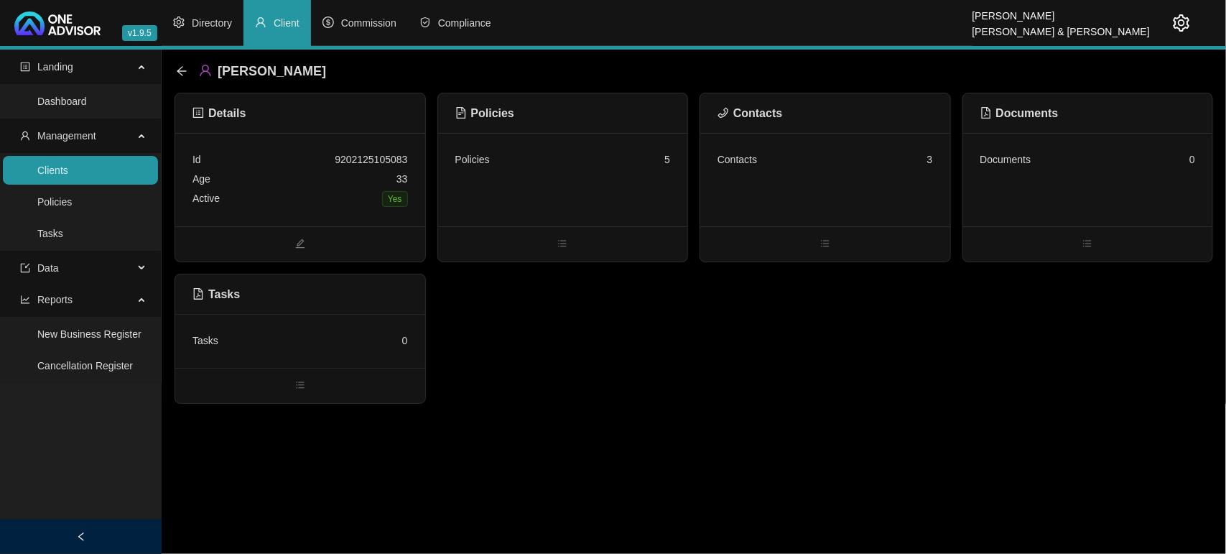
click at [307, 205] on div "Active Yes" at bounding box center [299, 199] width 215 height 20
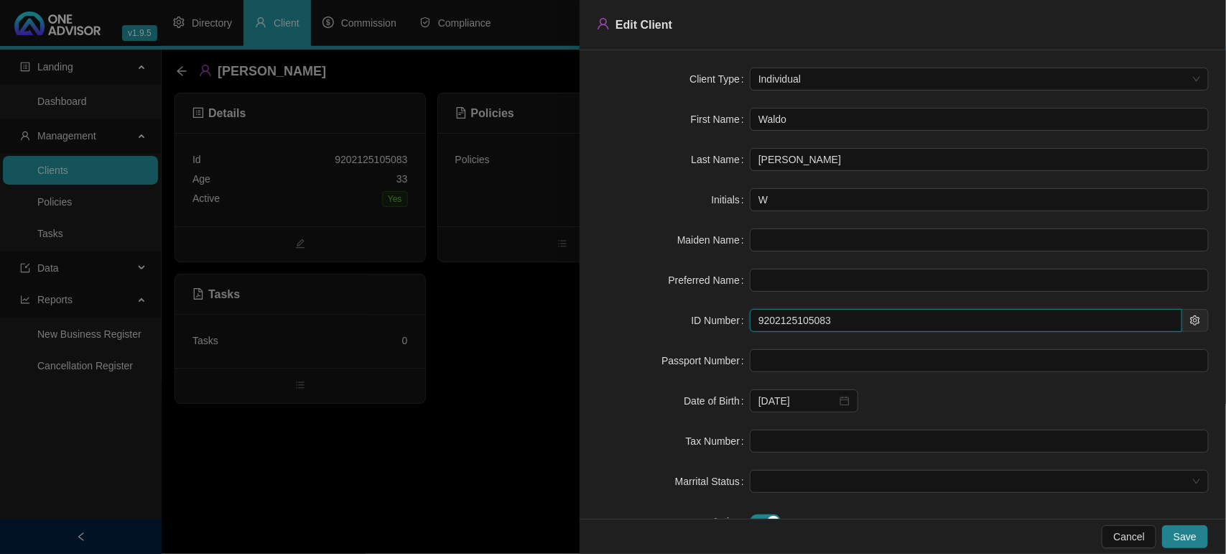
drag, startPoint x: 842, startPoint y: 327, endPoint x: 711, endPoint y: 311, distance: 132.3
click at [711, 311] on div "ID Number 9202125105083" at bounding box center [903, 320] width 612 height 23
click at [395, 477] on div at bounding box center [613, 277] width 1226 height 554
